Goal: Information Seeking & Learning: Understand process/instructions

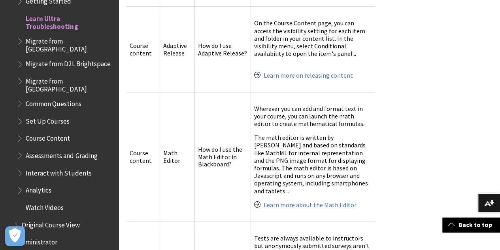
scroll to position [1907, 0]
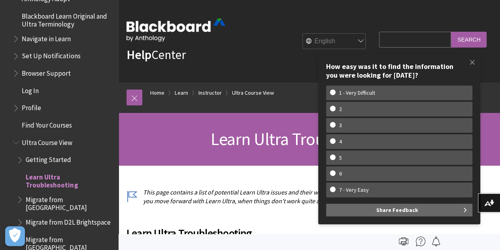
scroll to position [430, 0]
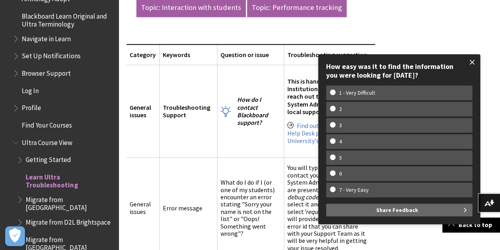
click at [473, 64] on span at bounding box center [472, 62] width 17 height 17
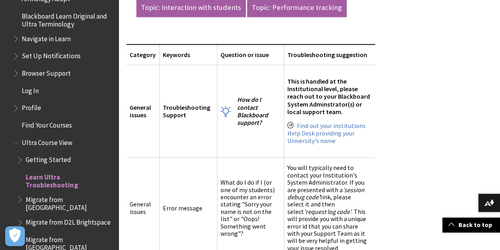
scroll to position [5518, 0]
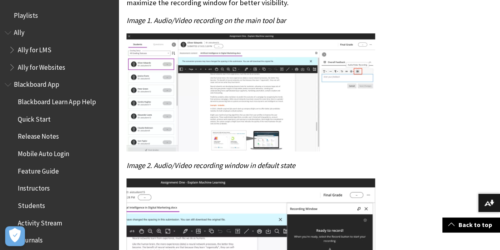
scroll to position [275, 0]
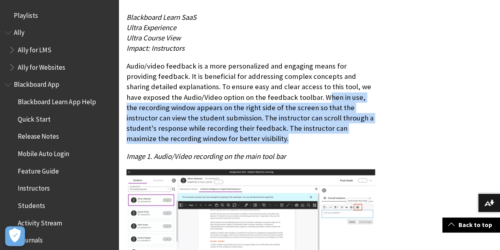
drag, startPoint x: 270, startPoint y: 96, endPoint x: 179, endPoint y: 141, distance: 101.2
click at [179, 141] on p "Audio/video feedback is a more personalized and engaging means for providing fe…" at bounding box center [251, 102] width 249 height 83
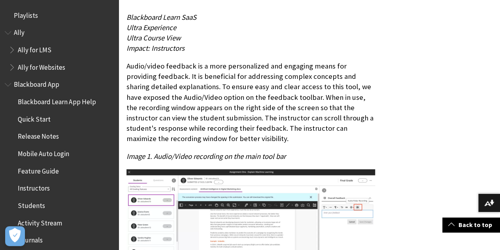
click at [319, 155] on p "Image 1. Audio/Video recording on the main tool bar" at bounding box center [251, 156] width 249 height 10
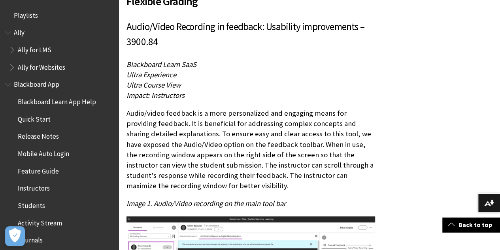
scroll to position [97, 0]
